Goal: Check status: Check status

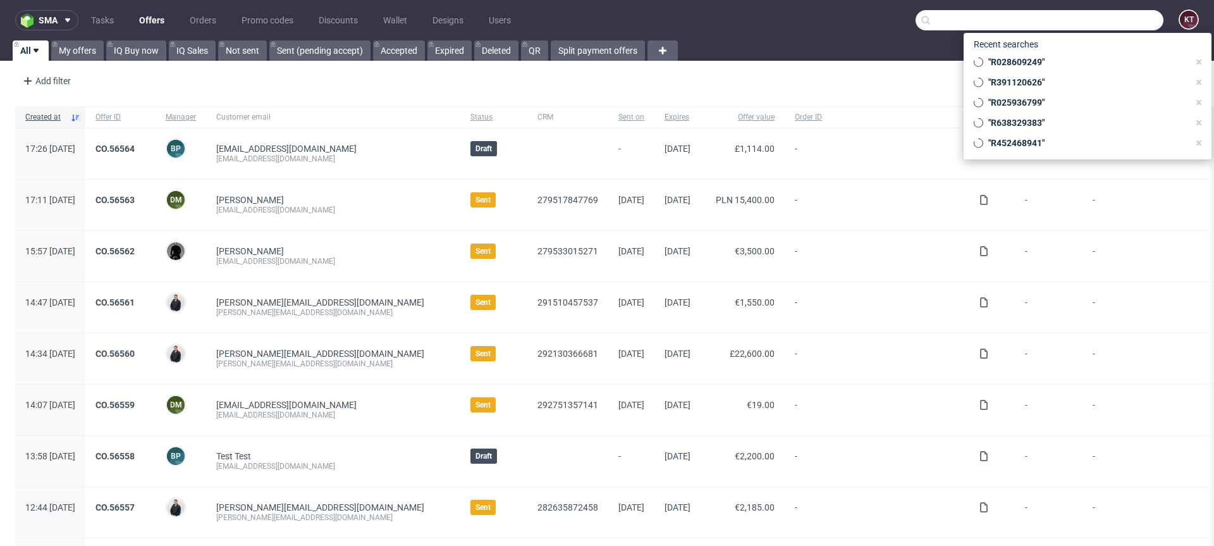
click at [1093, 13] on input "text" at bounding box center [1040, 20] width 248 height 20
paste input "R857031600"
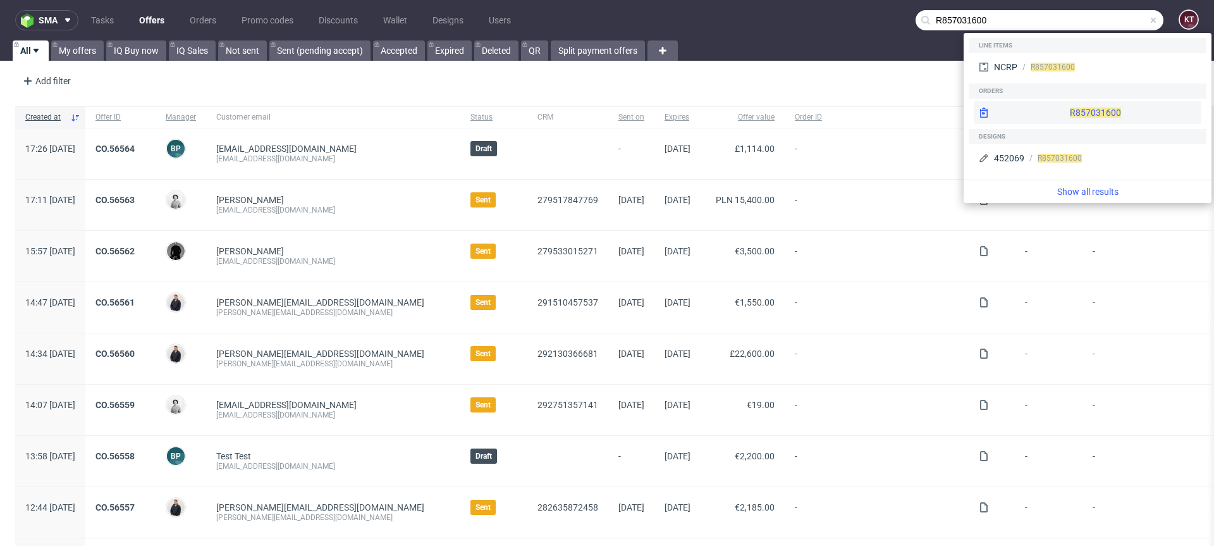
type input "R857031600"
click at [1046, 111] on div "R857031600" at bounding box center [1088, 112] width 228 height 23
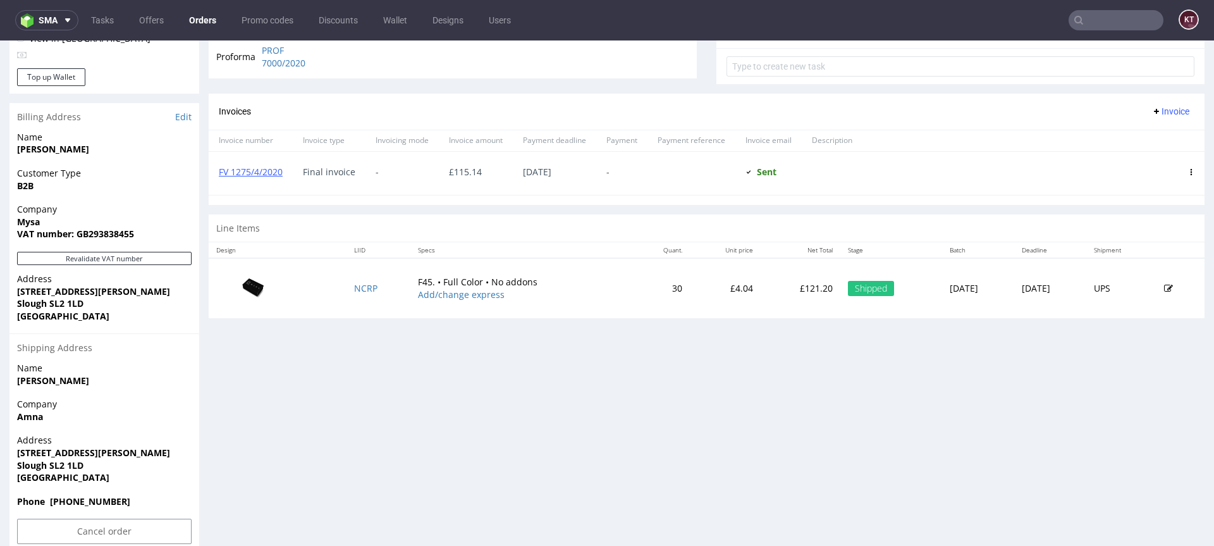
scroll to position [479, 0]
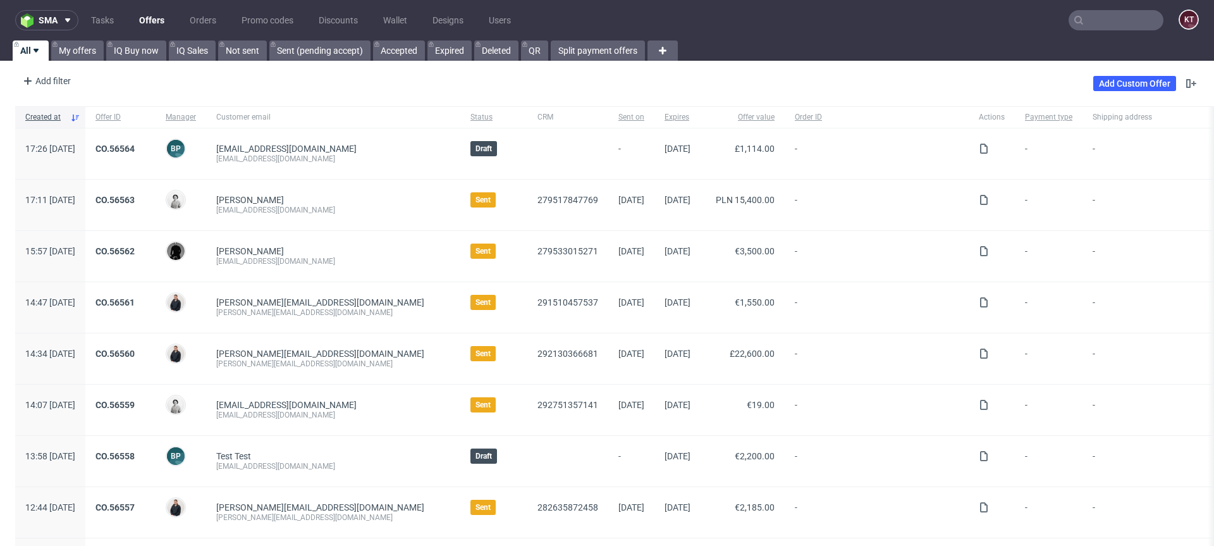
click at [1096, 27] on input "text" at bounding box center [1116, 20] width 95 height 20
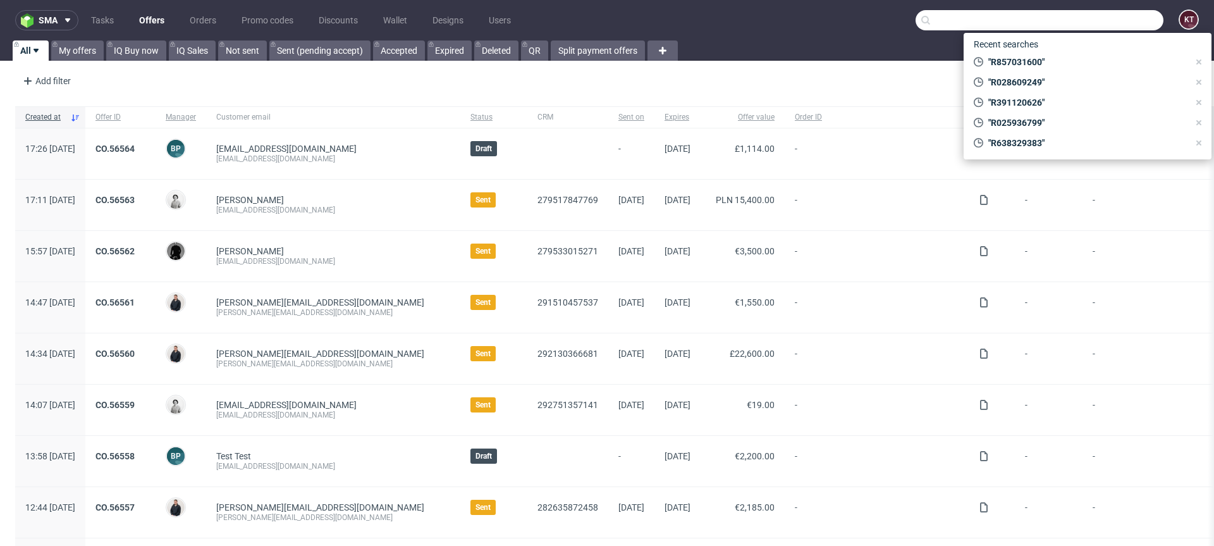
paste input "R181165184"
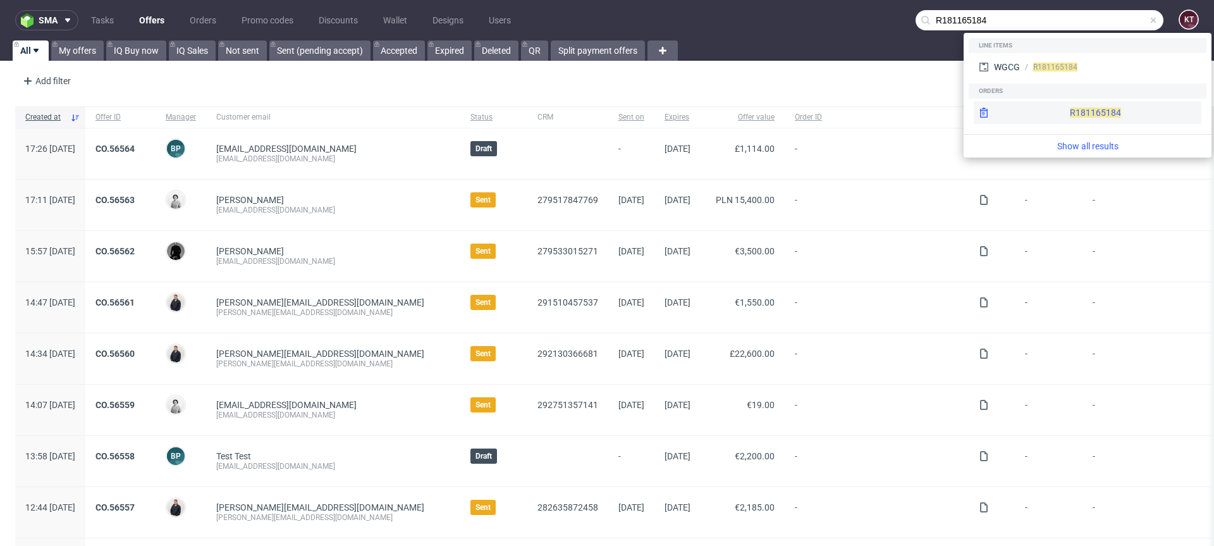
type input "R181165184"
click at [1065, 117] on div "R181165184" at bounding box center [1088, 112] width 228 height 23
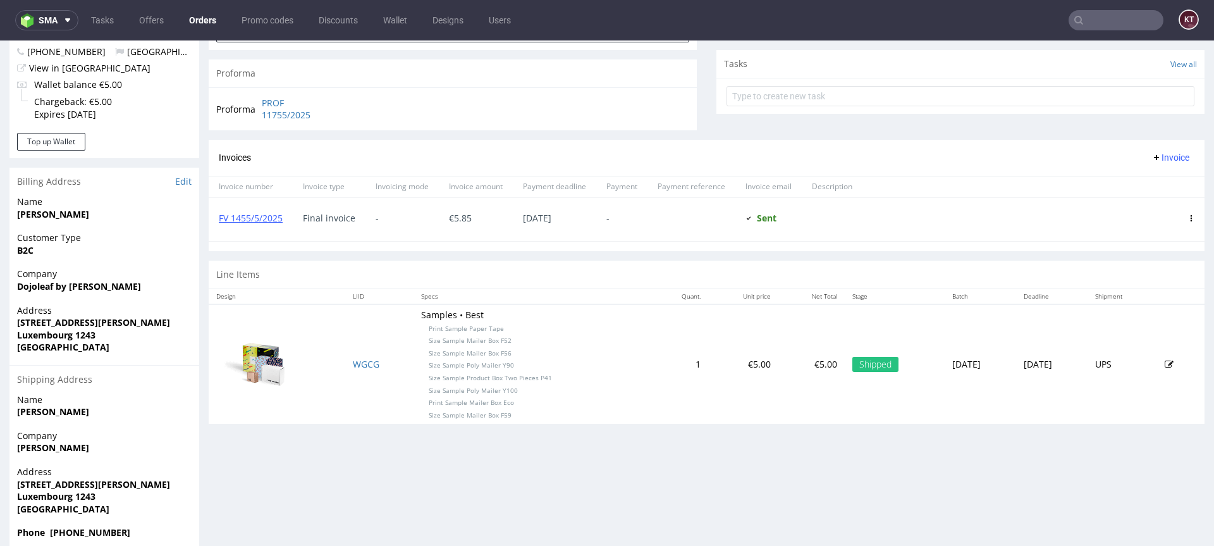
scroll to position [497, 0]
